Goal: Check status: Check status

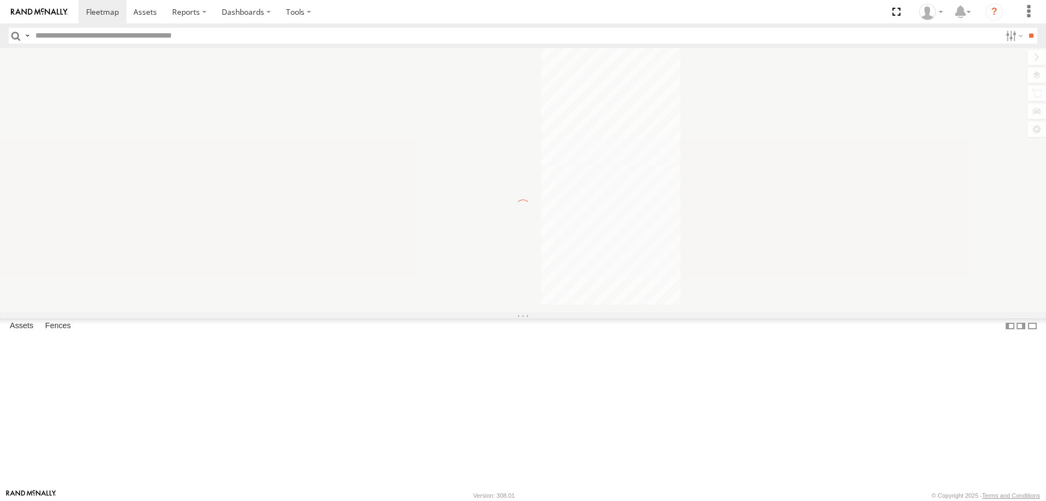
click at [88, 36] on input "text" at bounding box center [516, 36] width 970 height 16
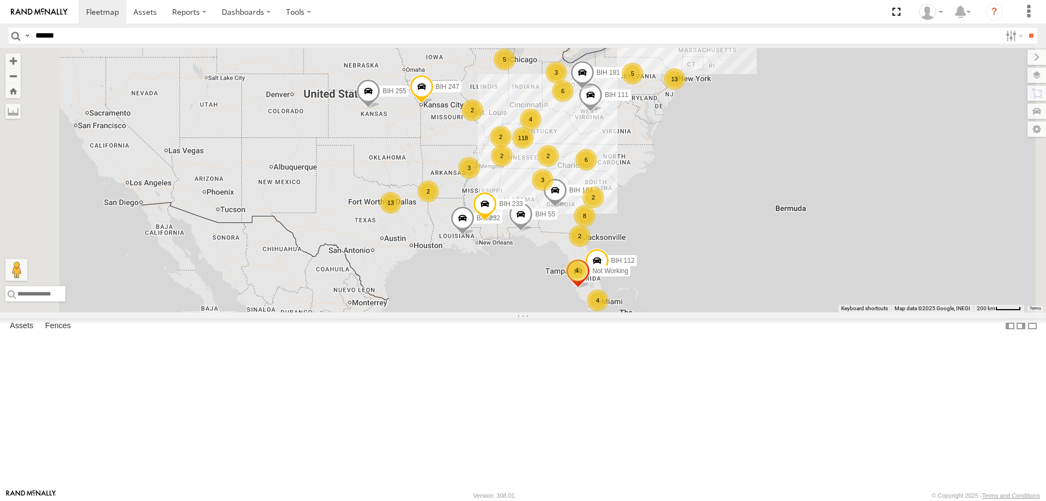
type input "******"
click at [1025, 28] on input "**" at bounding box center [1031, 36] width 13 height 16
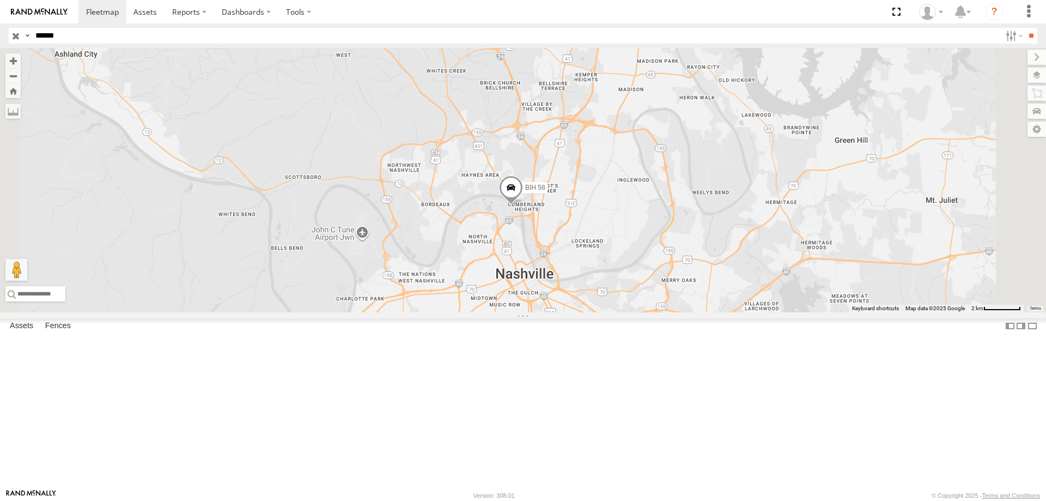
click at [11, 38] on input "button" at bounding box center [16, 36] width 14 height 16
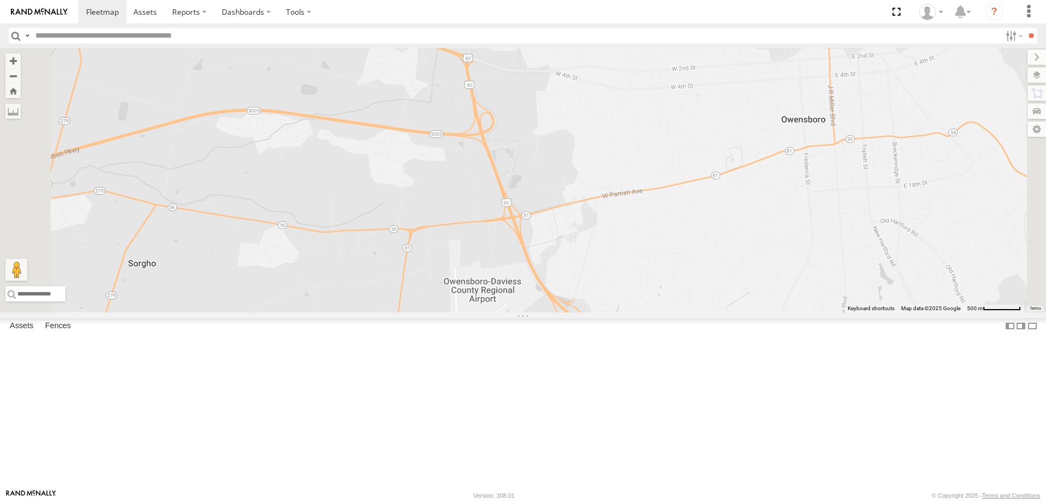
drag, startPoint x: 685, startPoint y: 161, endPoint x: 672, endPoint y: 246, distance: 86.1
click at [672, 246] on div "BIH 255 BIH 55 [GEOGRAPHIC_DATA] 112 BIH 111 [GEOGRAPHIC_DATA] 232 [GEOGRAPHIC_…" at bounding box center [523, 180] width 1046 height 264
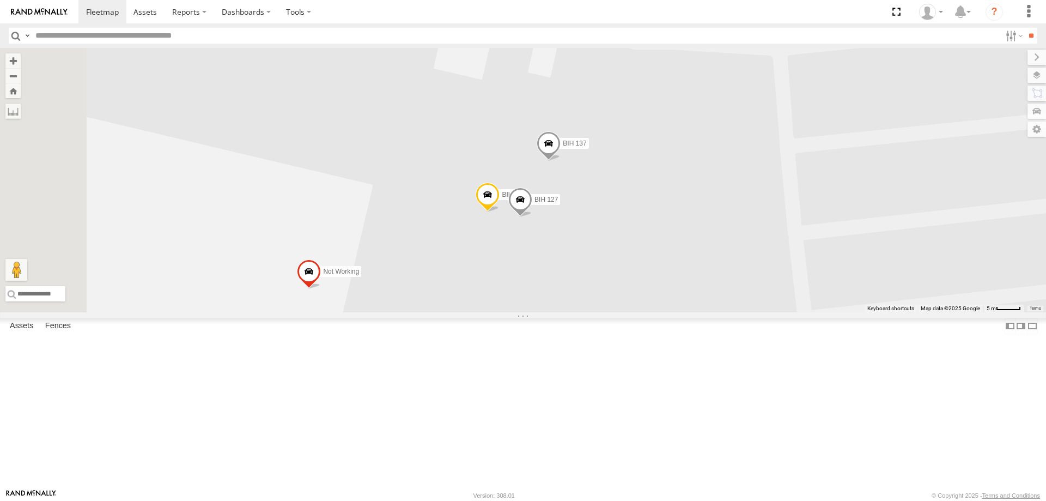
drag, startPoint x: 616, startPoint y: 269, endPoint x: 649, endPoint y: 318, distance: 59.2
click at [649, 312] on div "BIH 255 BIH 55 [GEOGRAPHIC_DATA] 112 BIH 111 [GEOGRAPHIC_DATA] 232 [GEOGRAPHIC_…" at bounding box center [523, 180] width 1046 height 264
click at [500, 212] on span at bounding box center [488, 197] width 24 height 29
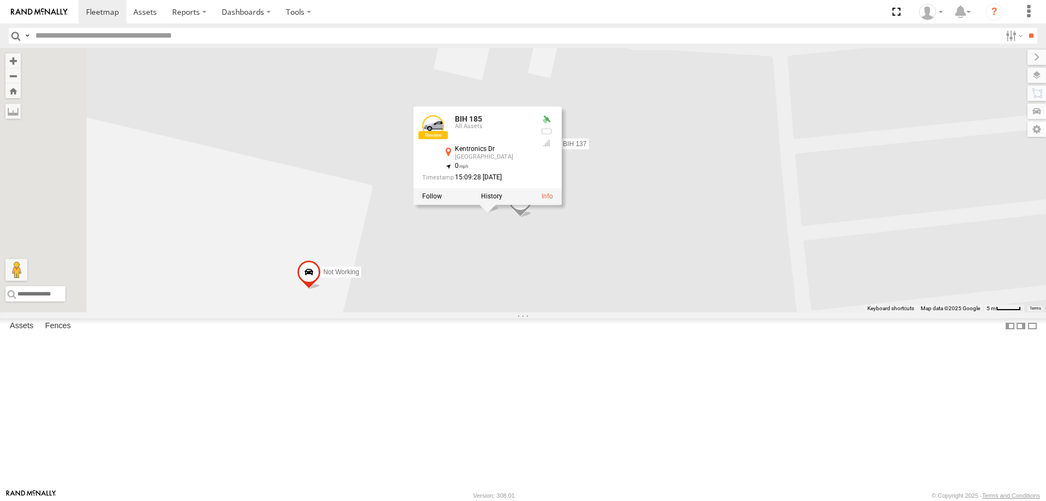
click at [631, 312] on div "BIH 255 BIH 55 [GEOGRAPHIC_DATA] 112 BIH 111 [GEOGRAPHIC_DATA] 232 [GEOGRAPHIC_…" at bounding box center [523, 180] width 1046 height 264
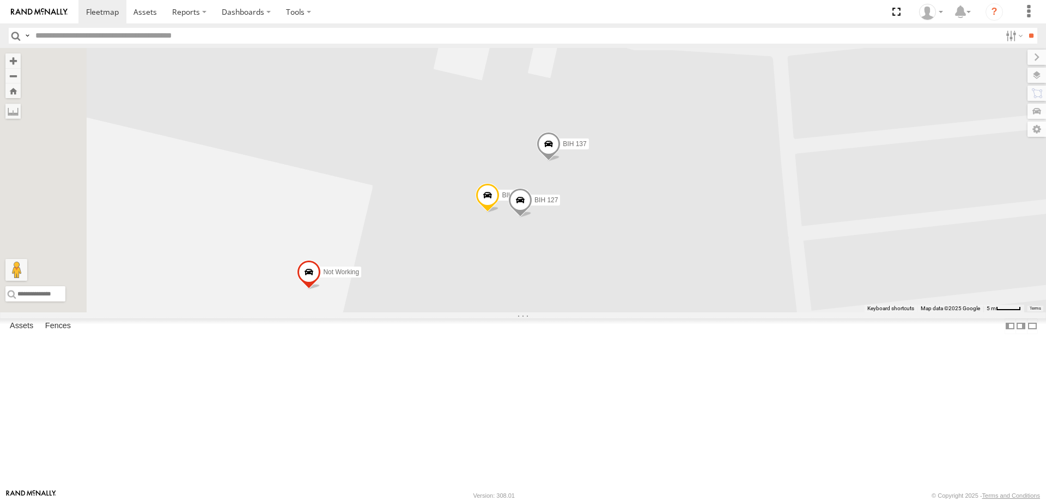
click at [532, 217] on span at bounding box center [520, 202] width 24 height 29
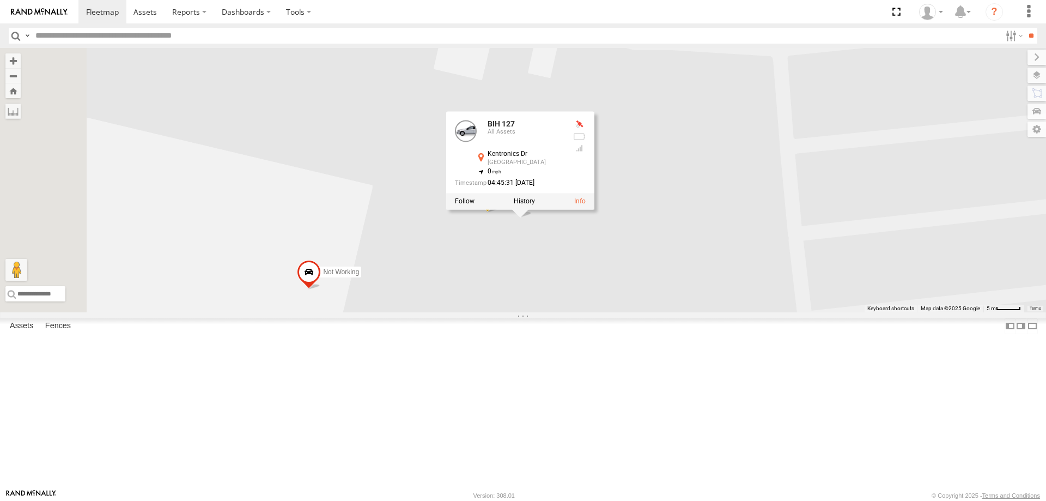
click at [647, 312] on div "BIH 255 BIH 55 [GEOGRAPHIC_DATA] 112 BIH 111 [GEOGRAPHIC_DATA] 232 [GEOGRAPHIC_…" at bounding box center [523, 180] width 1046 height 264
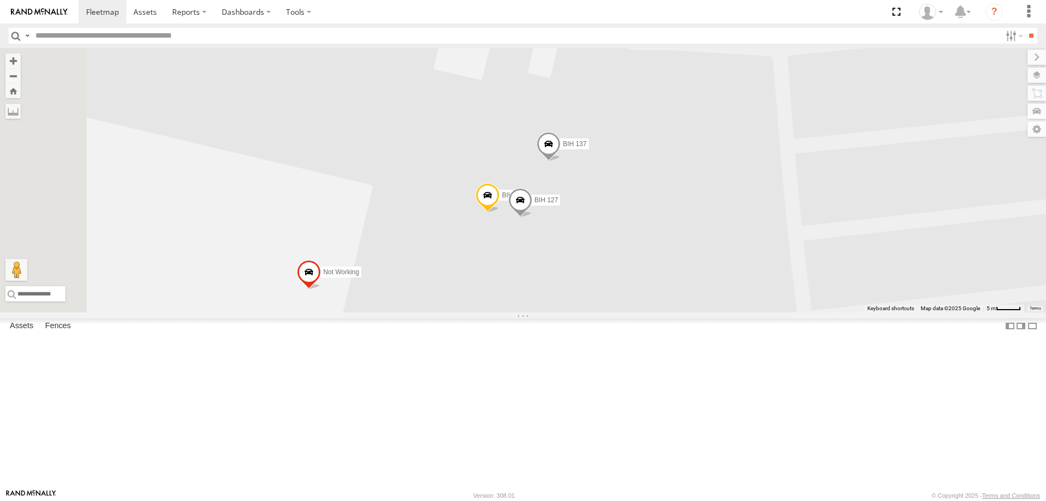
click at [561, 161] on span at bounding box center [549, 145] width 24 height 29
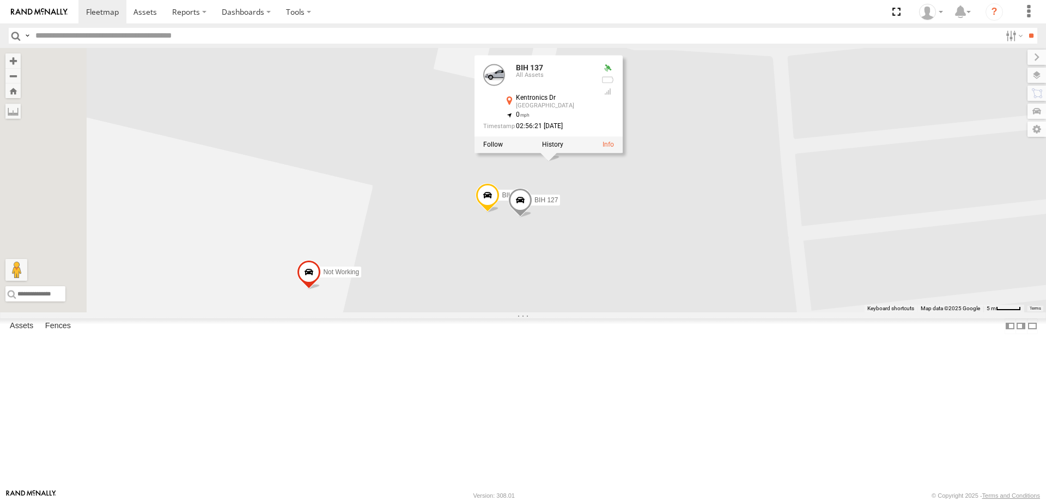
click at [649, 312] on div "BIH 255 BIH 55 [GEOGRAPHIC_DATA] 112 BIH 111 [GEOGRAPHIC_DATA] 232 [GEOGRAPHIC_…" at bounding box center [523, 180] width 1046 height 264
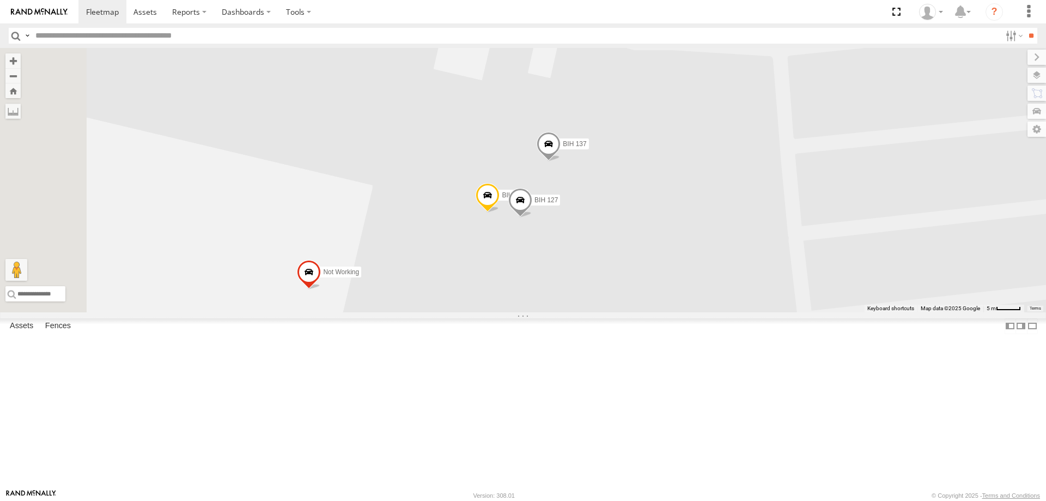
click at [532, 217] on span at bounding box center [520, 202] width 24 height 29
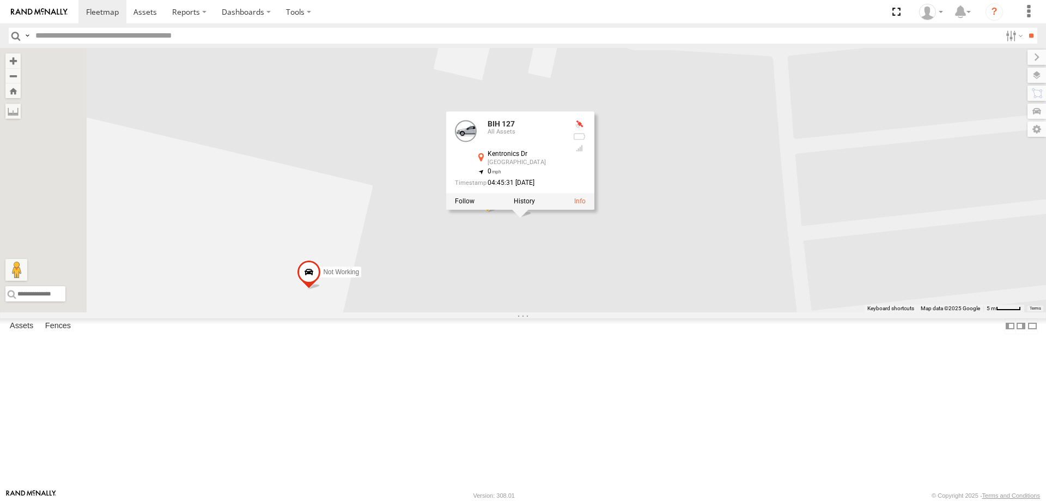
click at [630, 312] on div "BIH 255 BIH 55 [GEOGRAPHIC_DATA] 112 BIH 111 [GEOGRAPHIC_DATA] 232 [GEOGRAPHIC_…" at bounding box center [523, 180] width 1046 height 264
